Goal: Information Seeking & Learning: Learn about a topic

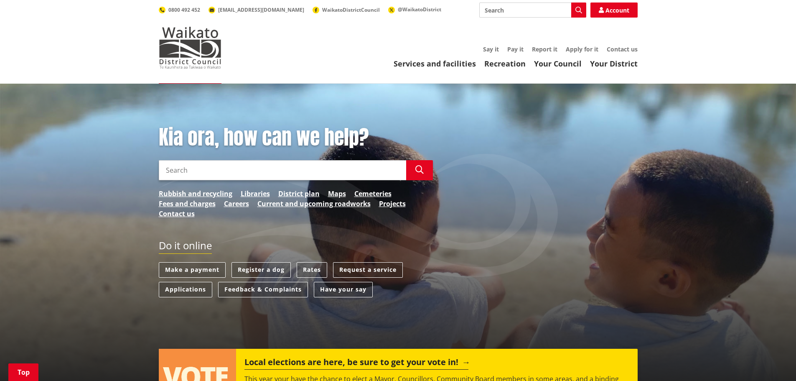
scroll to position [209, 0]
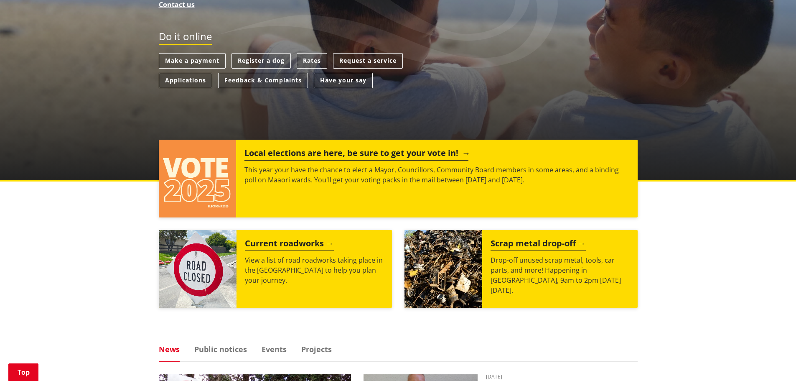
click at [262, 152] on h2 "Local elections are here, be sure to get your vote in!" at bounding box center [357, 154] width 224 height 13
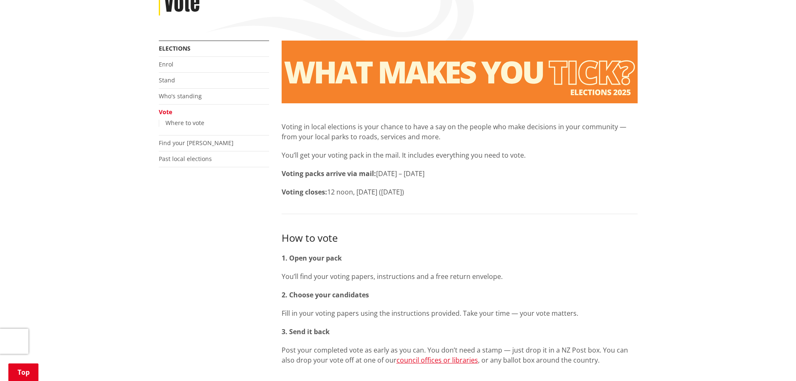
scroll to position [125, 0]
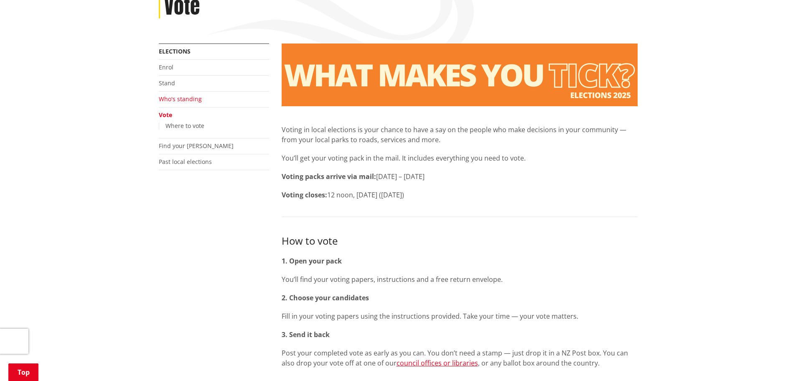
click at [174, 100] on link "Who's standing" at bounding box center [180, 99] width 43 height 8
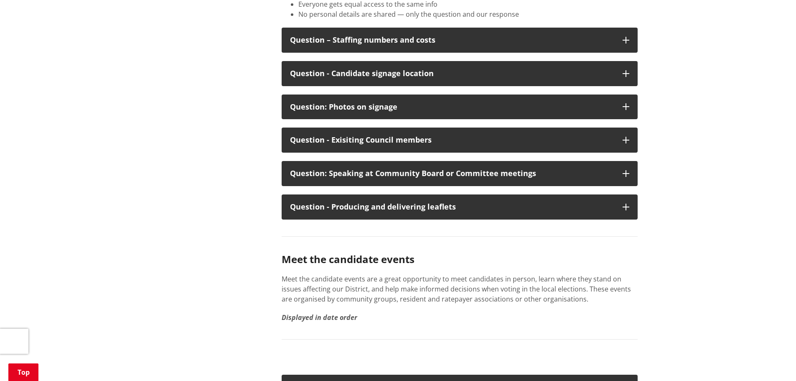
scroll to position [4389, 0]
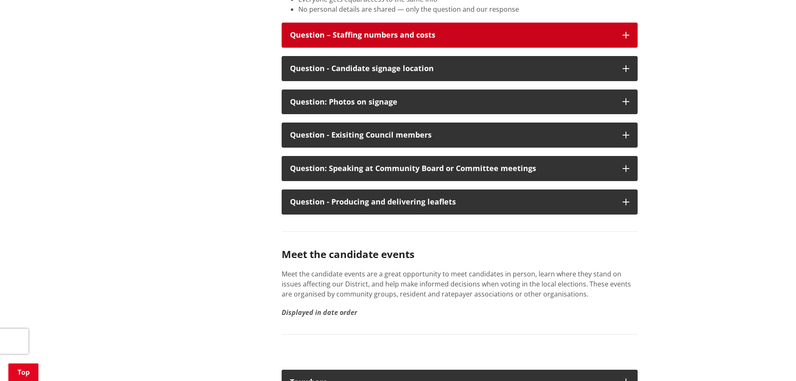
click at [353, 39] on div "Question – Staffing numbers and costs" at bounding box center [452, 35] width 324 height 8
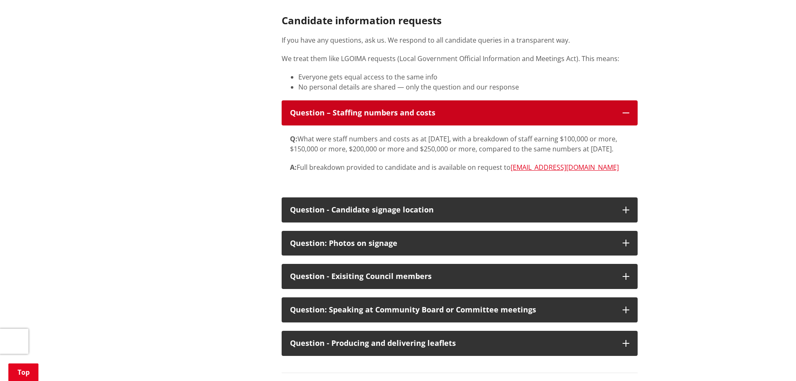
scroll to position [4305, 0]
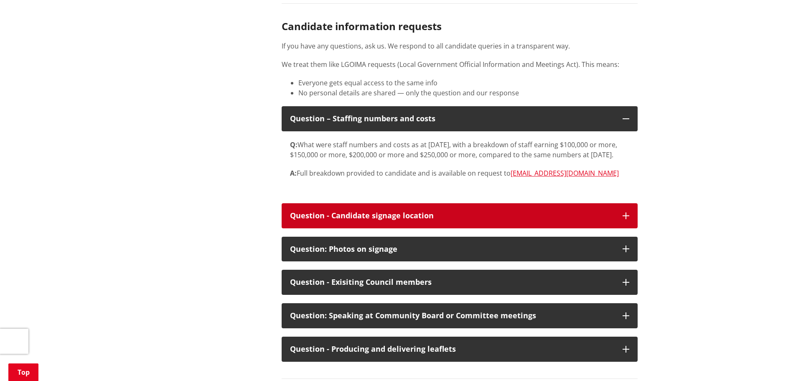
click at [322, 220] on div "Question - Candidate signage location" at bounding box center [452, 216] width 324 height 8
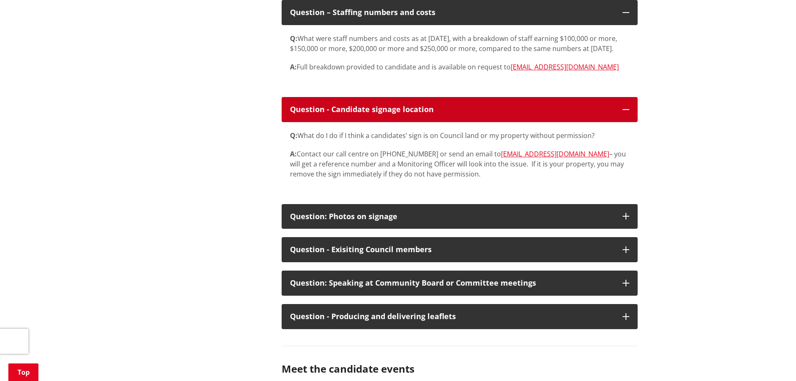
scroll to position [4431, 0]
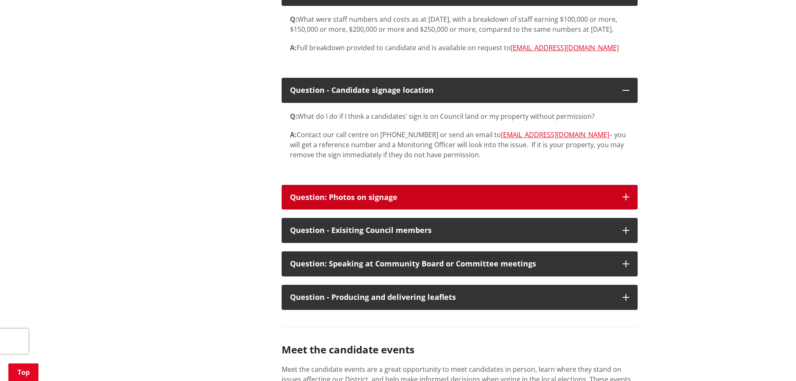
click at [319, 210] on button "Question: Photos on signage" at bounding box center [460, 197] width 356 height 25
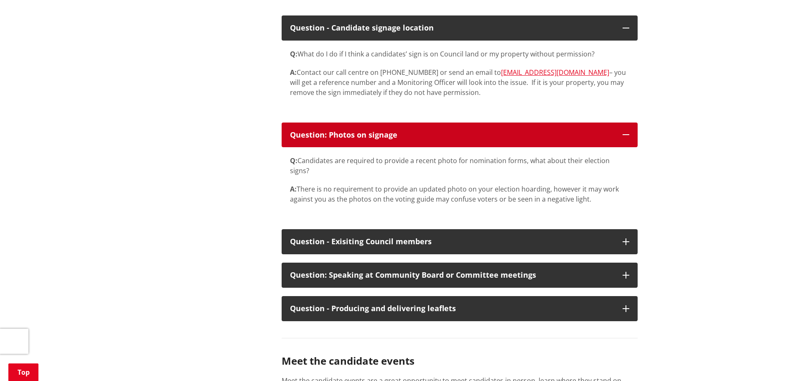
scroll to position [4514, 0]
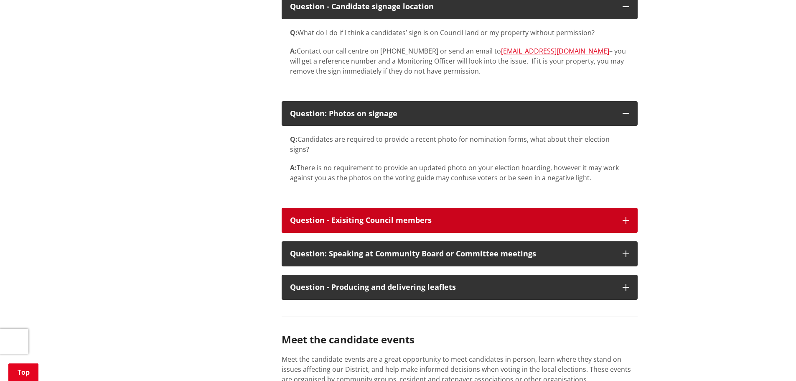
click at [355, 224] on div "Question - Exisiting Council members" at bounding box center [452, 220] width 324 height 8
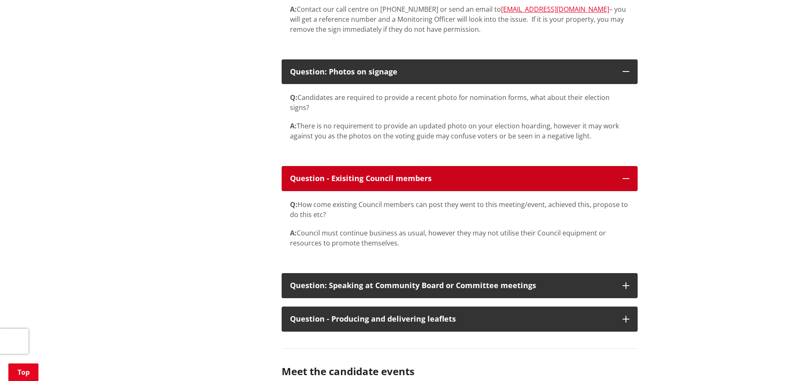
scroll to position [4598, 0]
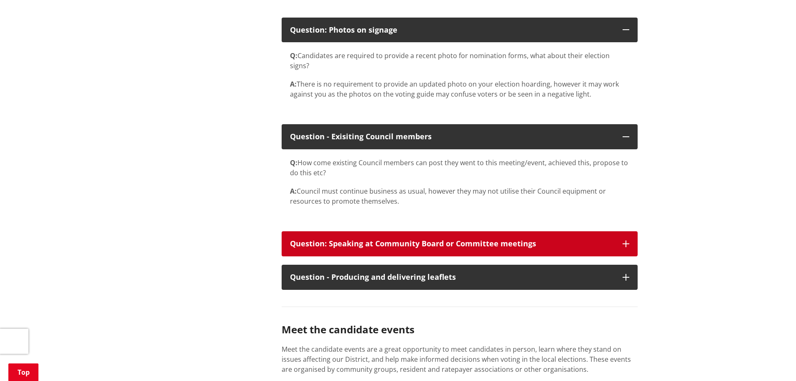
click at [482, 248] on div "Question: Speaking at Community Board or Committee meetings" at bounding box center [452, 244] width 324 height 8
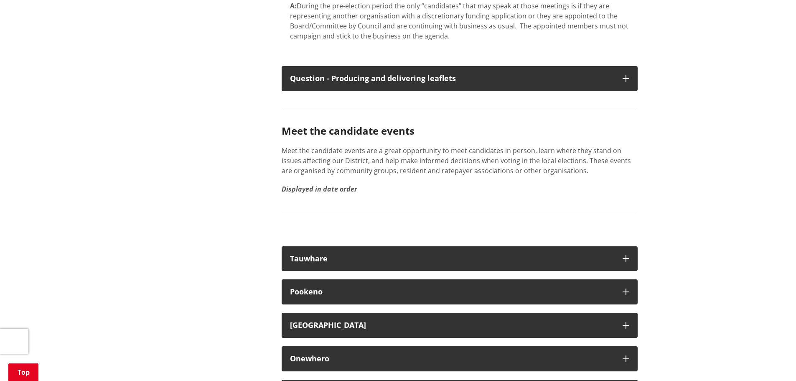
scroll to position [4891, 0]
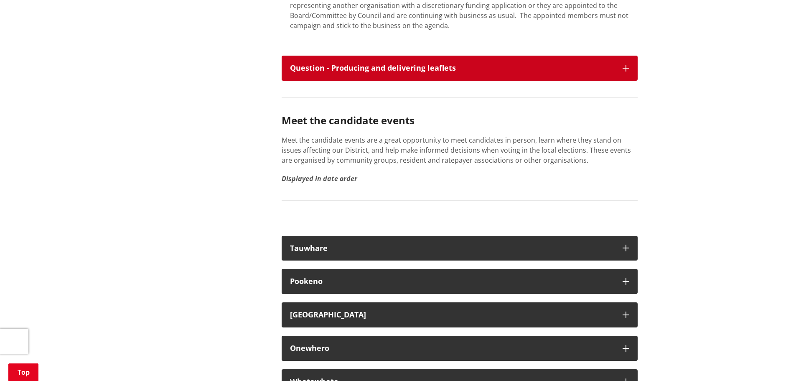
click at [313, 81] on button "Question - Producing and delivering leaflets" at bounding box center [460, 68] width 356 height 25
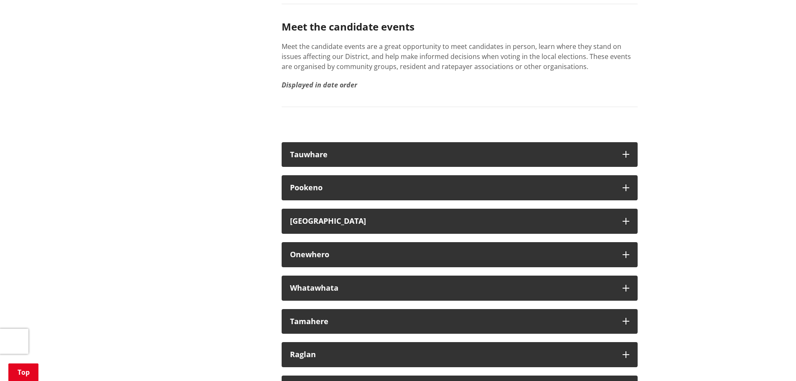
scroll to position [5309, 0]
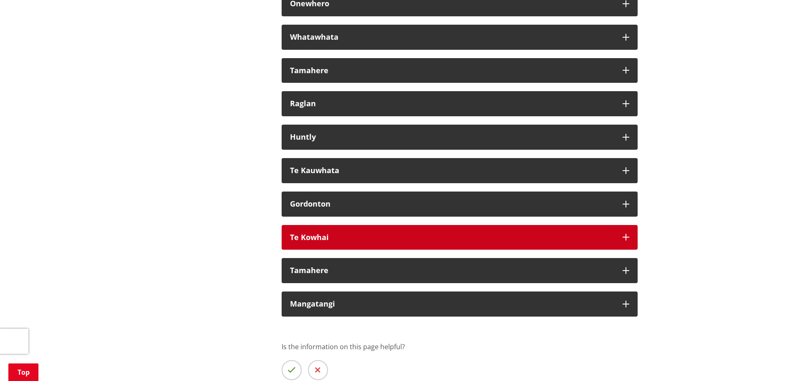
click at [333, 242] on div "Te Kowhai" at bounding box center [452, 237] width 324 height 8
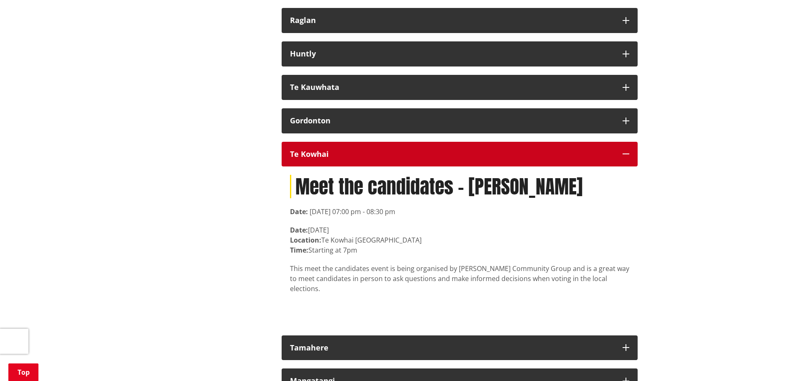
scroll to position [5392, 0]
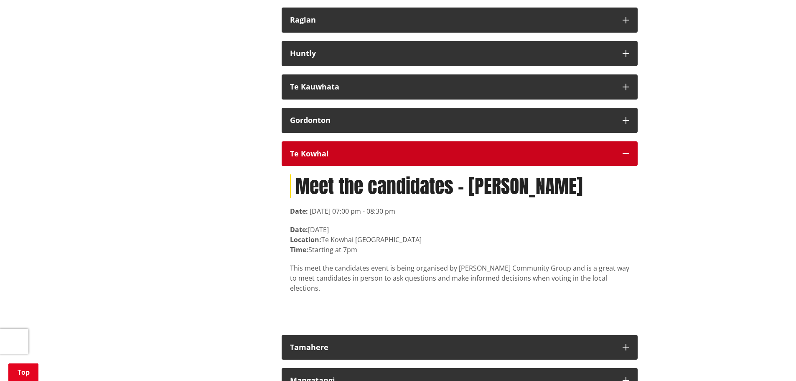
click at [329, 166] on button "Te Kowhai" at bounding box center [460, 153] width 356 height 25
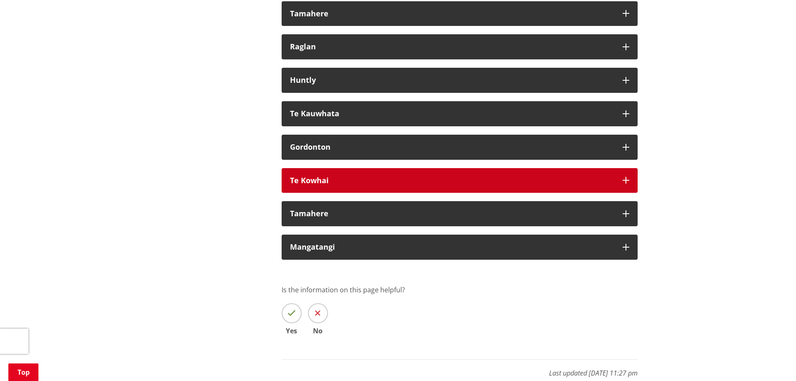
scroll to position [5350, 0]
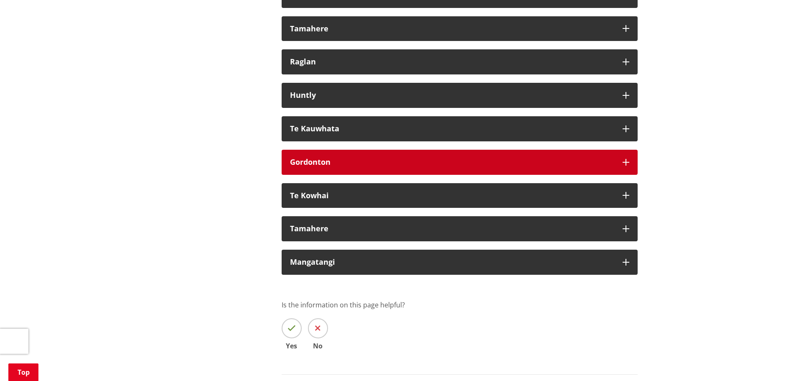
click at [315, 167] on strong "Gordonton" at bounding box center [310, 162] width 41 height 10
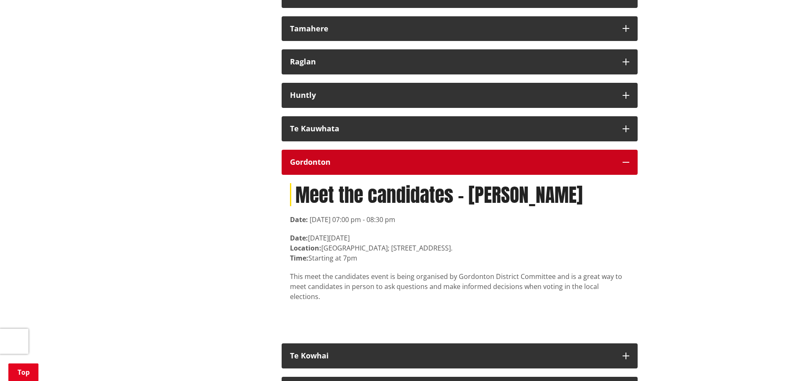
click at [315, 167] on strong "Gordonton" at bounding box center [310, 162] width 41 height 10
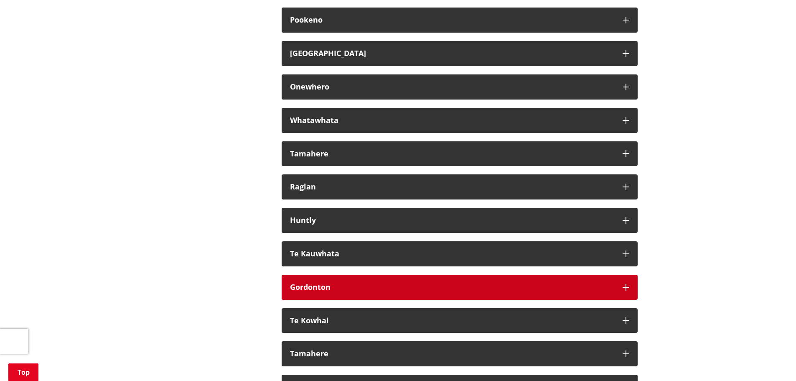
scroll to position [5225, 0]
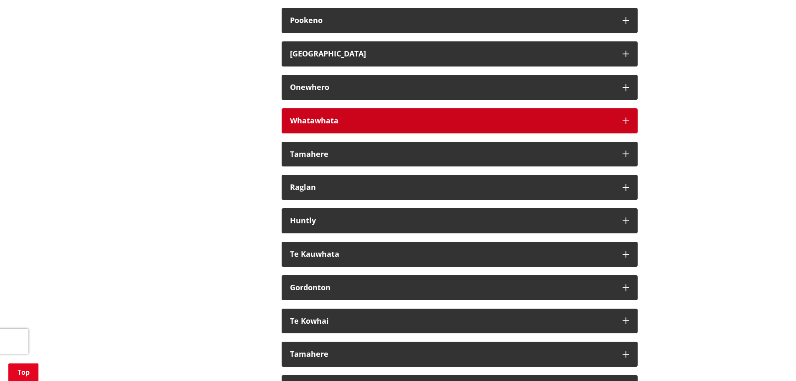
click at [316, 133] on button "Whatawhata" at bounding box center [460, 120] width 356 height 25
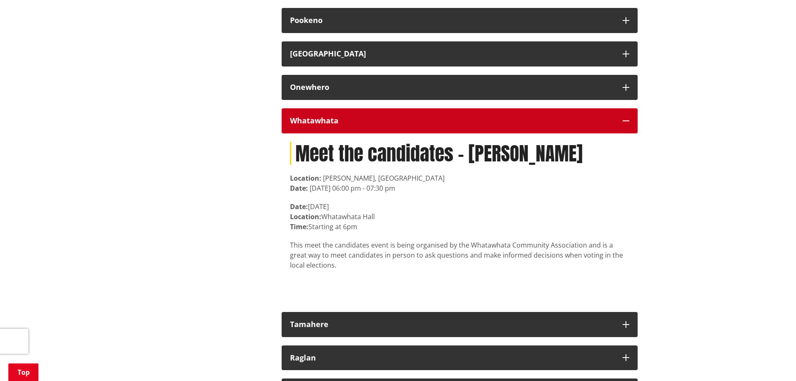
click at [316, 133] on button "Whatawhata" at bounding box center [460, 120] width 356 height 25
